Goal: Task Accomplishment & Management: Use online tool/utility

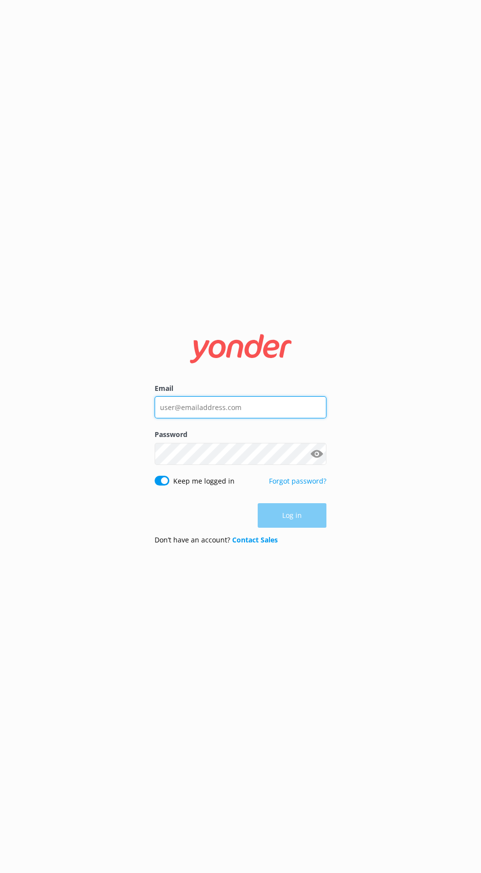
click at [311, 418] on input "Email" at bounding box center [240, 407] width 172 height 22
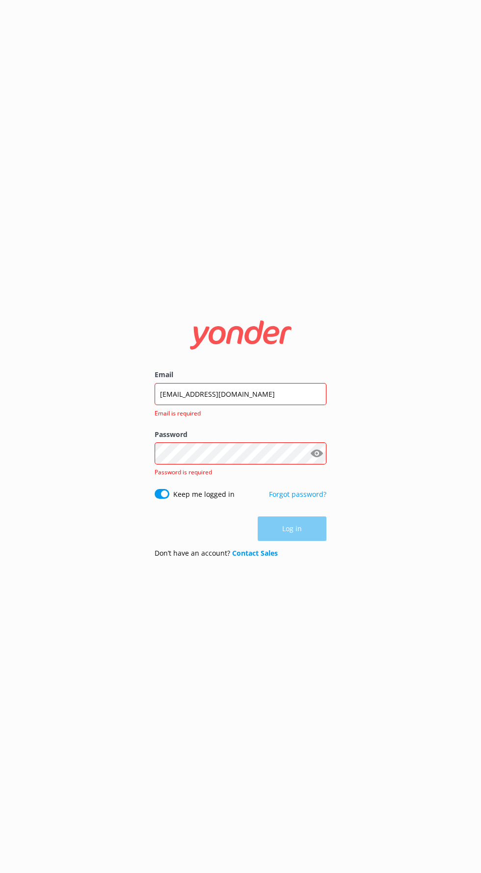
click button "Log in" at bounding box center [291, 528] width 69 height 25
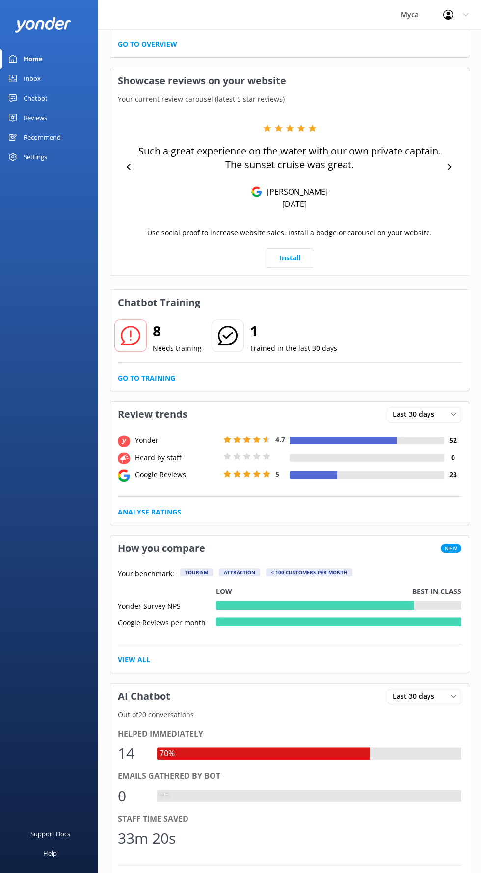
scroll to position [481, 0]
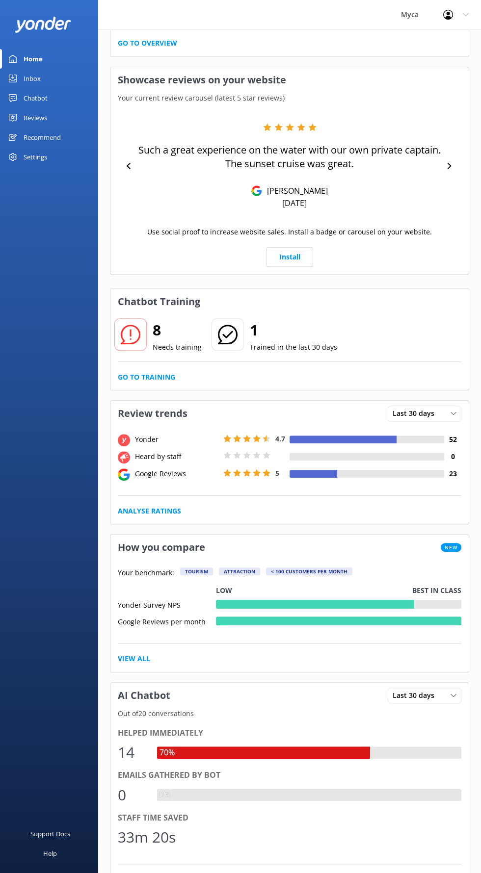
click at [42, 99] on div "Chatbot" at bounding box center [36, 98] width 24 height 20
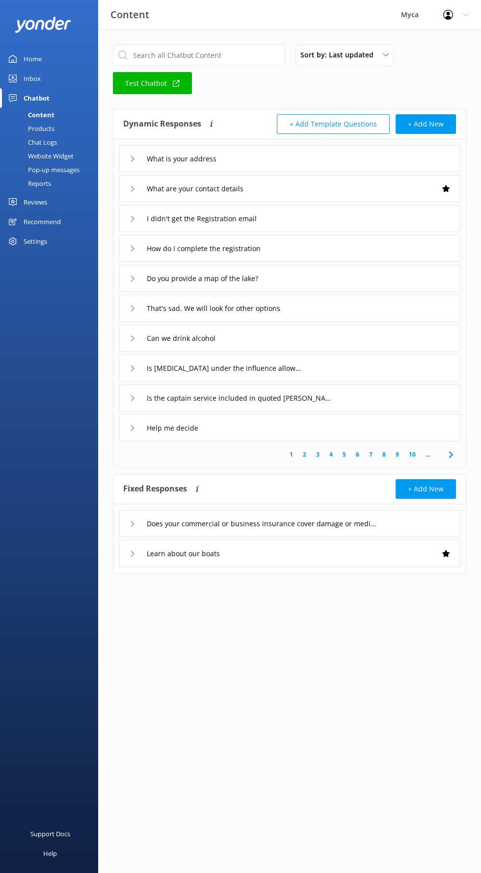
click at [53, 146] on div "Chat Logs" at bounding box center [31, 142] width 51 height 14
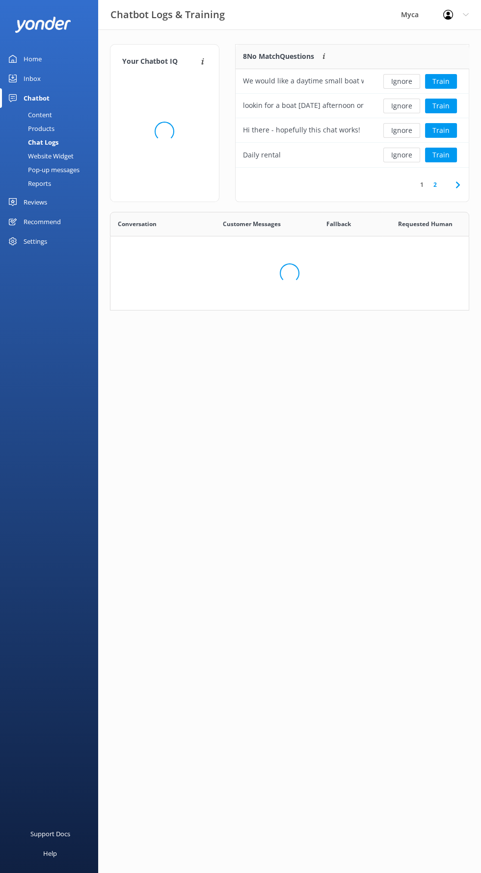
scroll to position [343, 358]
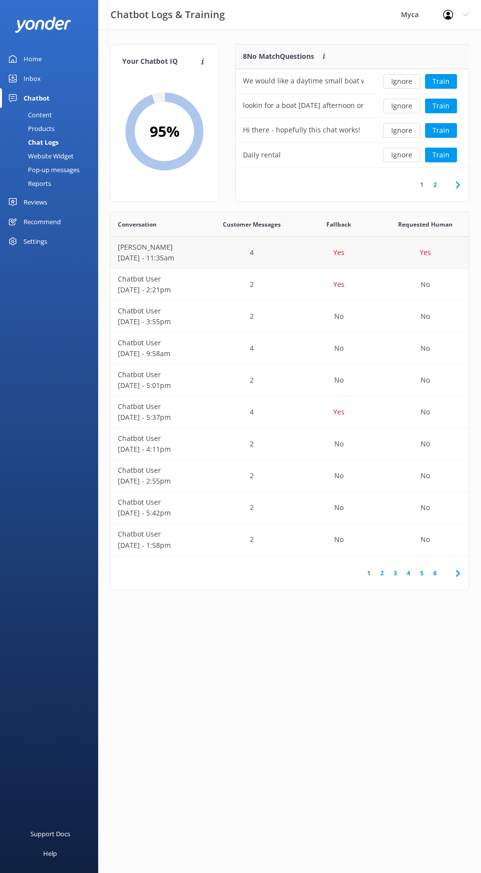
click at [179, 251] on p "[PERSON_NAME]" at bounding box center [159, 247] width 83 height 11
